Goal: Task Accomplishment & Management: Manage account settings

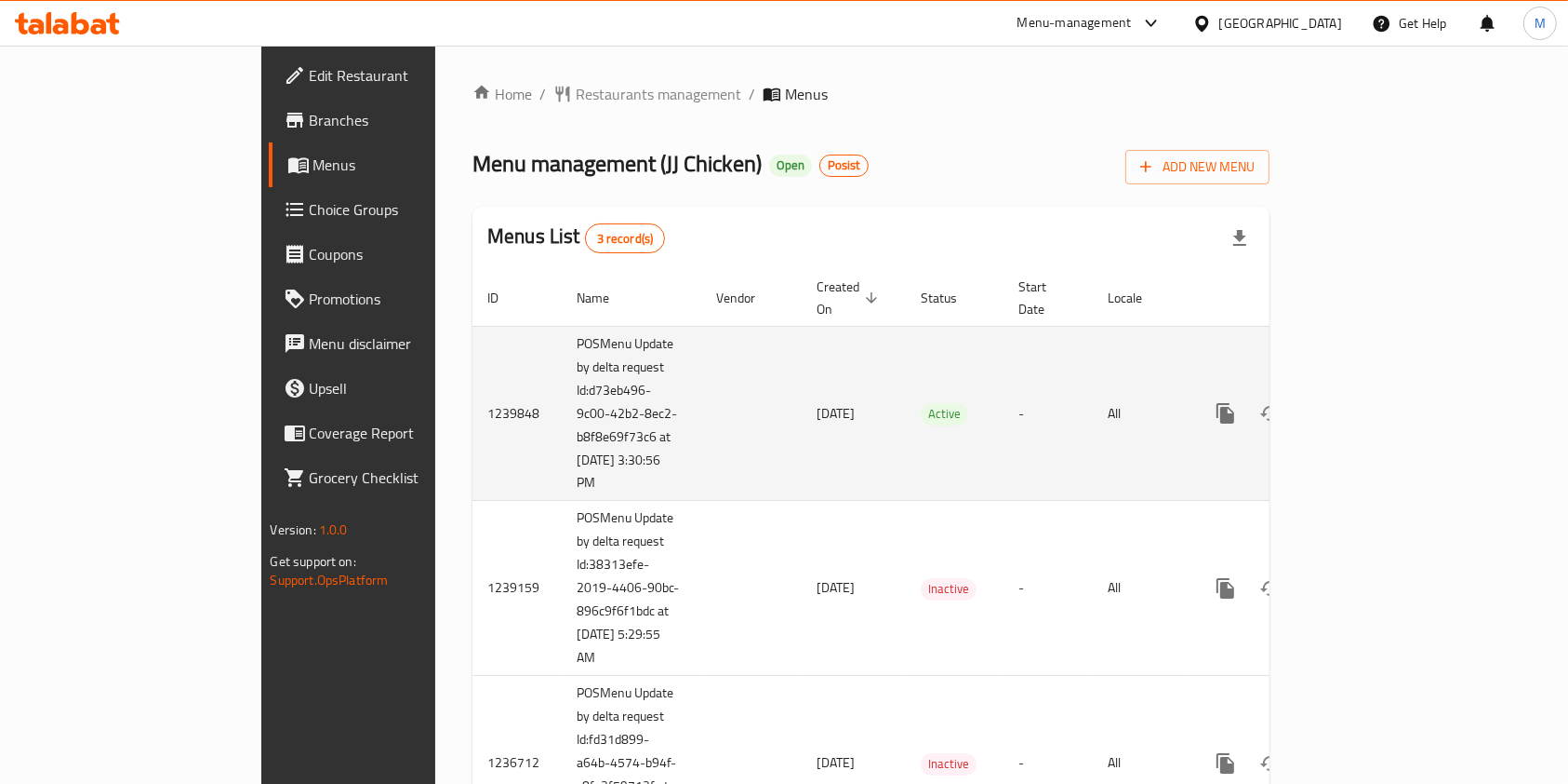
click at [1368, 405] on icon "enhanced table" at bounding box center [1360, 413] width 17 height 17
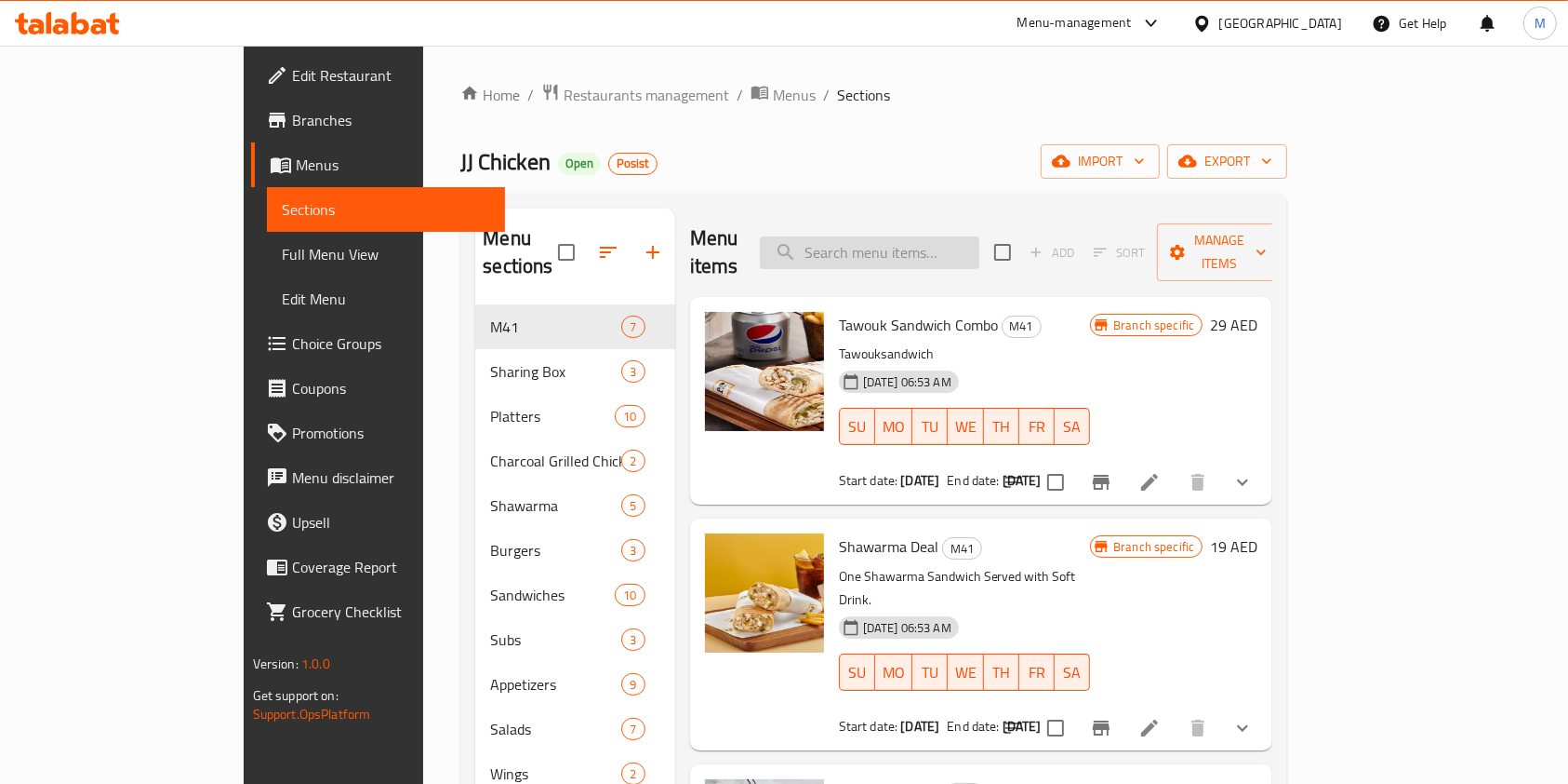
click at [937, 241] on input "search" at bounding box center [870, 253] width 220 height 33
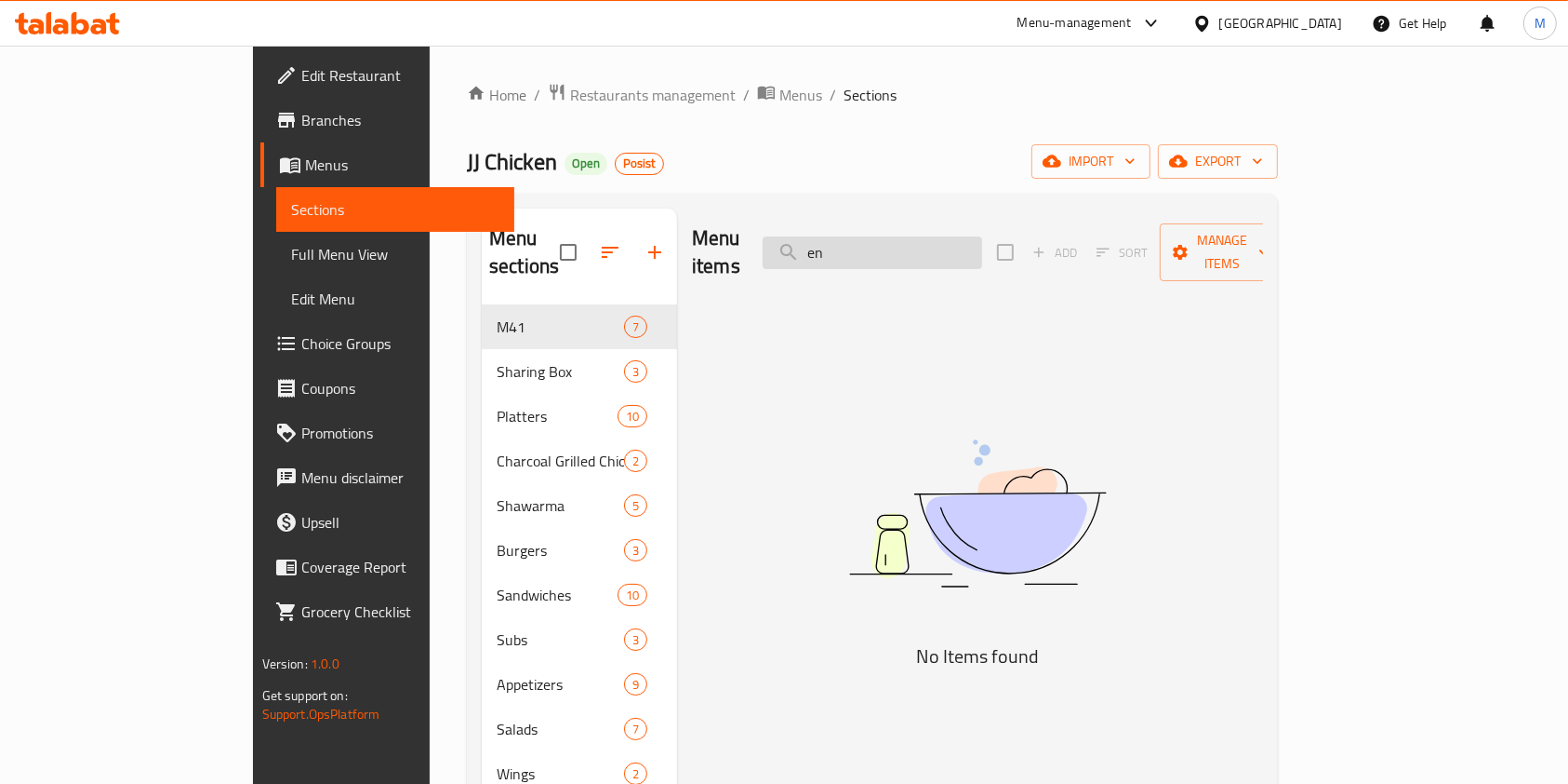
type input "e"
type input "g"
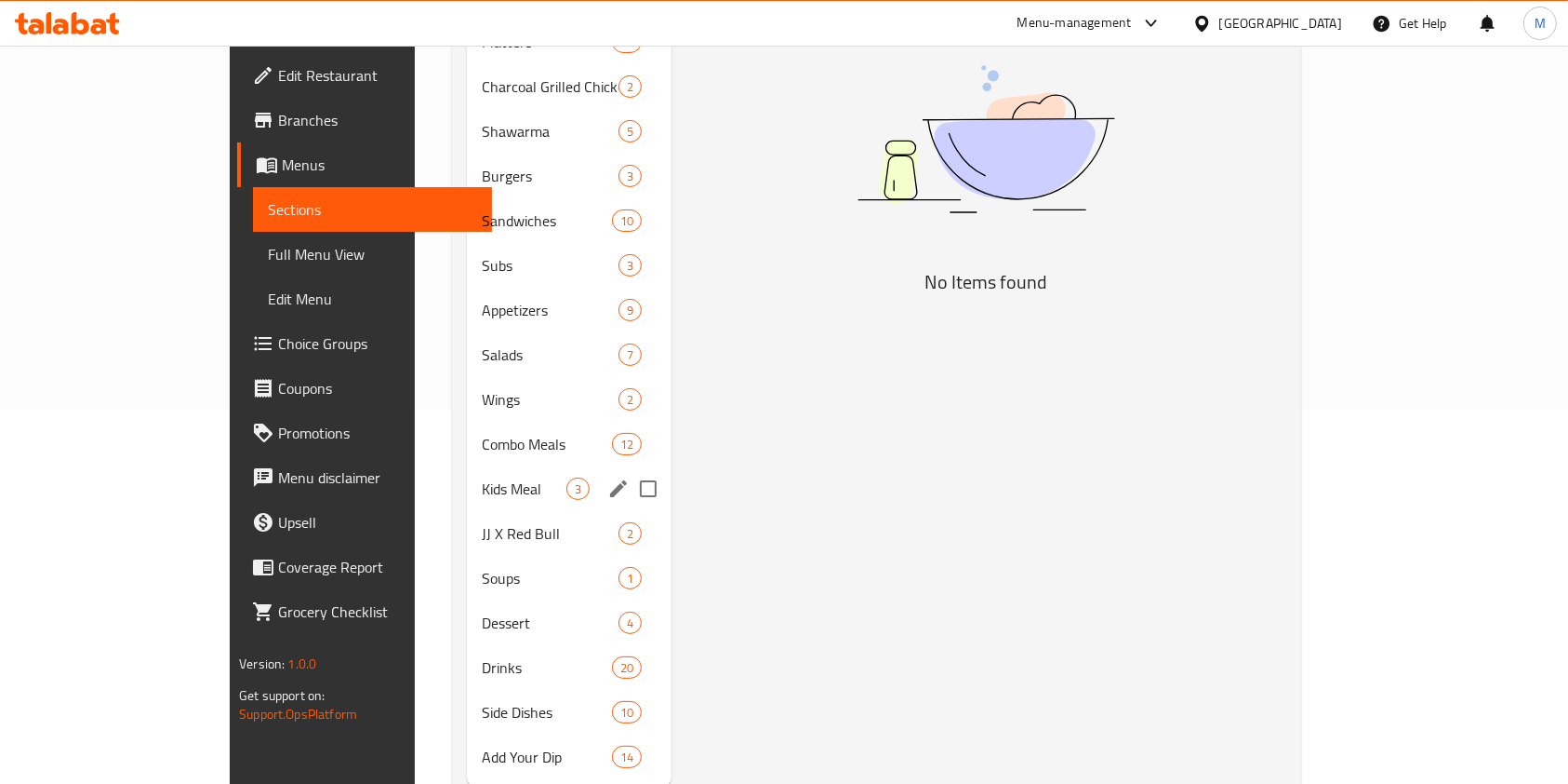
scroll to position [401, 0]
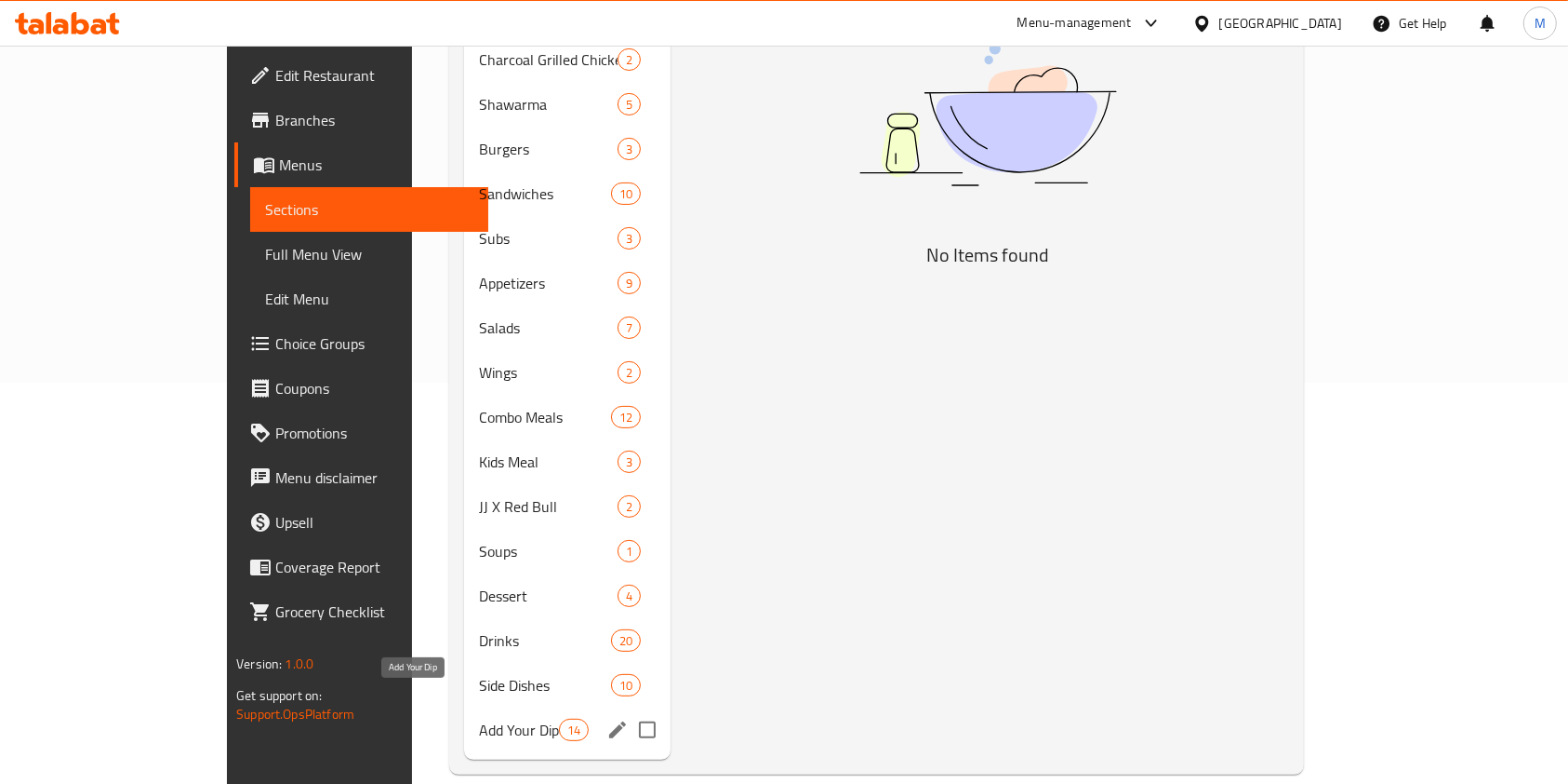
type input "leaves"
click at [479, 719] on span "Add Your Dip" at bounding box center [518, 730] width 79 height 22
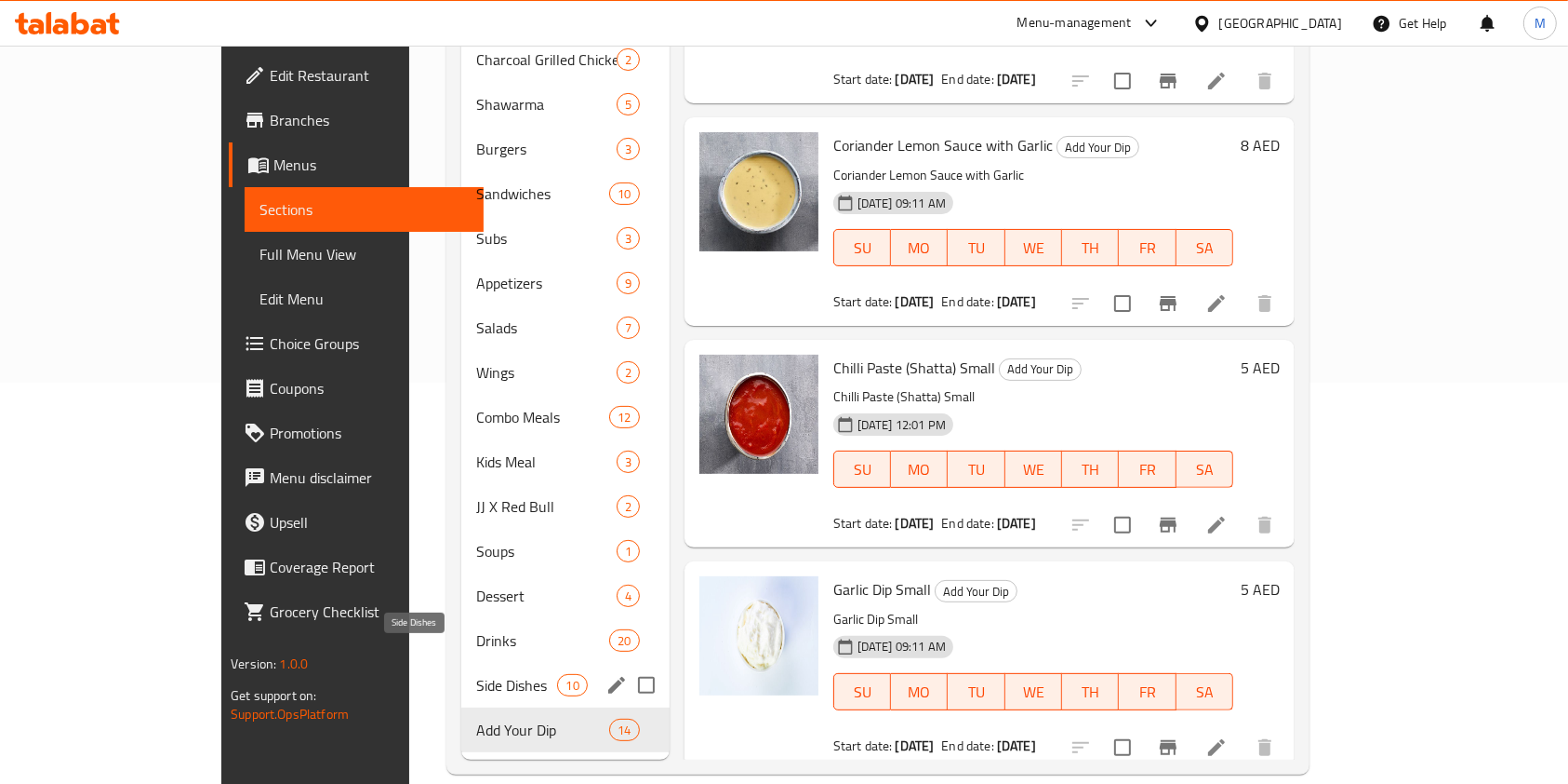
click at [476, 674] on span "Side Dishes" at bounding box center [517, 685] width 82 height 22
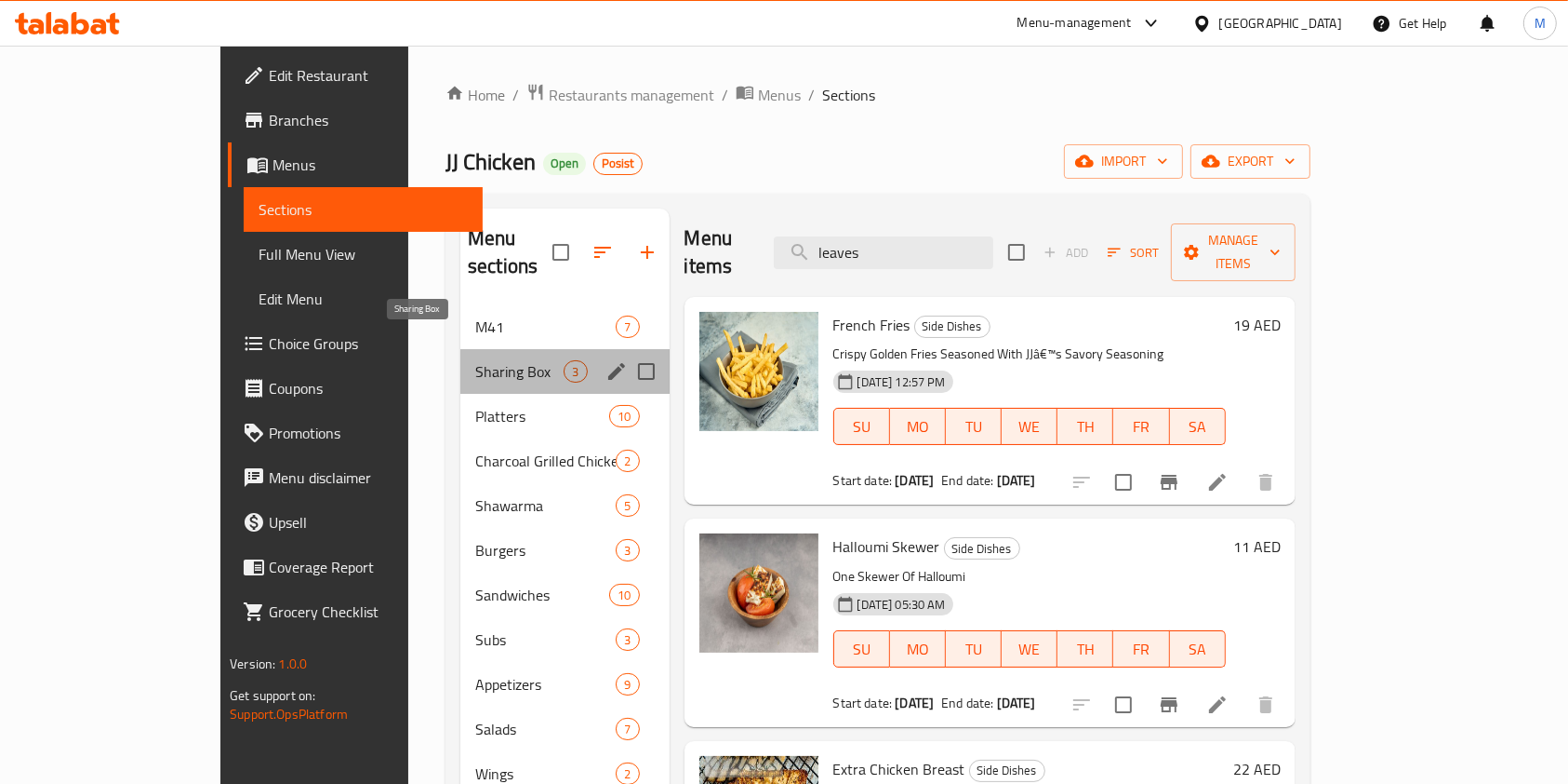
click at [475, 360] on span "Sharing Box" at bounding box center [519, 371] width 89 height 22
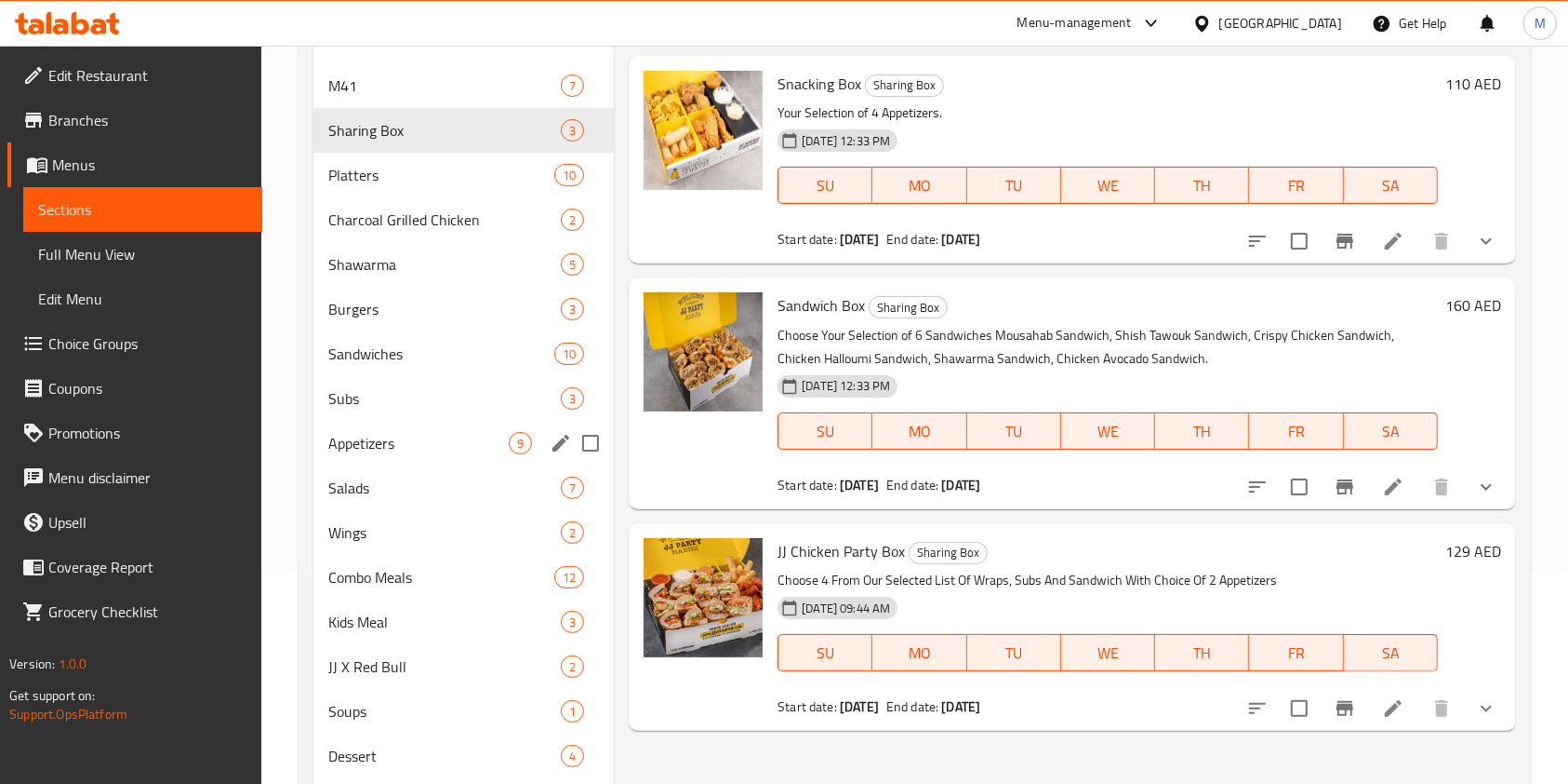
scroll to position [401, 0]
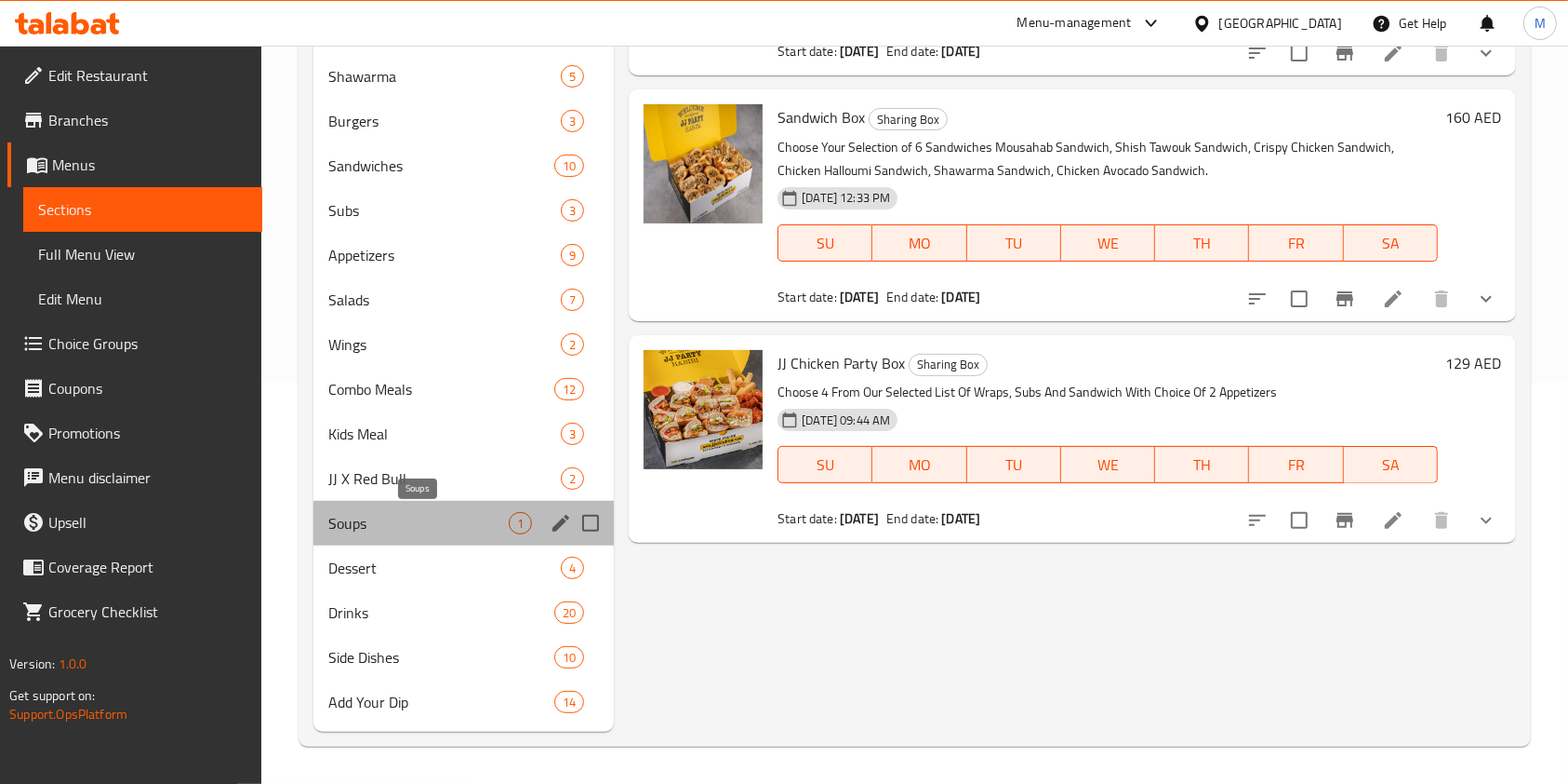
click at [382, 519] on span "Soups" at bounding box center [418, 523] width 181 height 22
